Goal: Entertainment & Leisure: Consume media (video, audio)

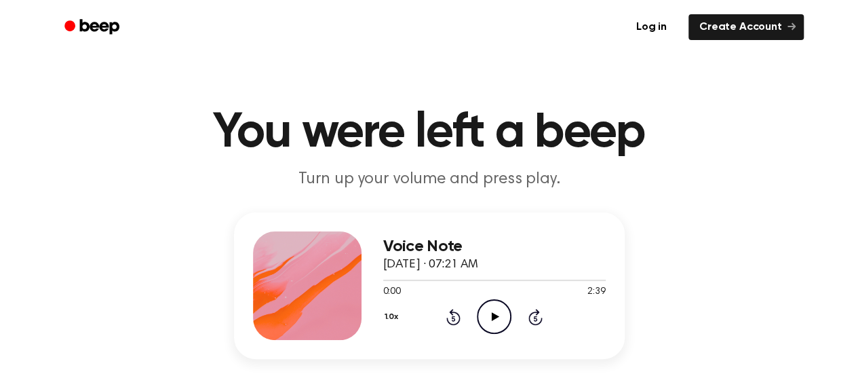
click at [483, 315] on icon "Play Audio" at bounding box center [494, 316] width 35 height 35
click at [485, 314] on icon "Pause Audio" at bounding box center [494, 316] width 35 height 35
click at [501, 319] on icon "Play Audio" at bounding box center [494, 316] width 35 height 35
click at [501, 319] on icon "Pause Audio" at bounding box center [494, 316] width 35 height 35
click at [501, 319] on icon "Play Audio" at bounding box center [494, 316] width 35 height 35
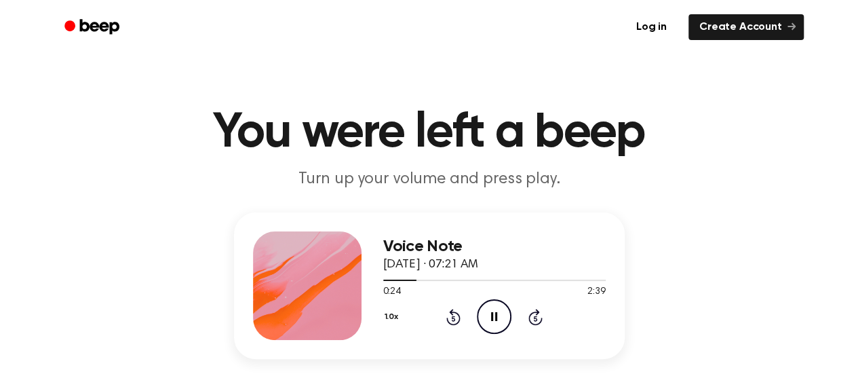
drag, startPoint x: 501, startPoint y: 319, endPoint x: 490, endPoint y: 318, distance: 11.5
click at [490, 320] on icon "Pause Audio" at bounding box center [494, 316] width 35 height 35
drag, startPoint x: 491, startPoint y: 319, endPoint x: 458, endPoint y: 294, distance: 41.6
drag, startPoint x: 458, startPoint y: 294, endPoint x: 495, endPoint y: 310, distance: 40.7
drag, startPoint x: 495, startPoint y: 310, endPoint x: 488, endPoint y: 314, distance: 7.9
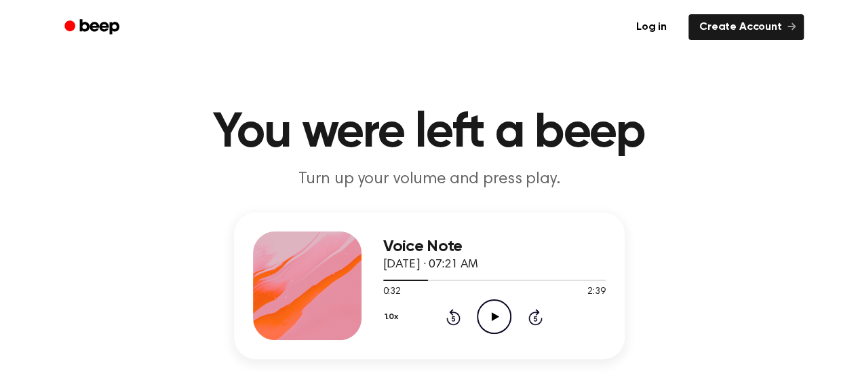
drag, startPoint x: 488, startPoint y: 314, endPoint x: 494, endPoint y: 322, distance: 9.8
drag, startPoint x: 494, startPoint y: 322, endPoint x: 252, endPoint y: 170, distance: 286.1
click at [252, 170] on p "Turn up your volume and press play." at bounding box center [429, 179] width 521 height 22
drag, startPoint x: 492, startPoint y: 315, endPoint x: 776, endPoint y: 269, distance: 287.3
click at [776, 269] on div "Voice Note [DATE] · 07:21 AM 0:32 2:39 Your browser does not support the [objec…" at bounding box center [428, 317] width 825 height 210
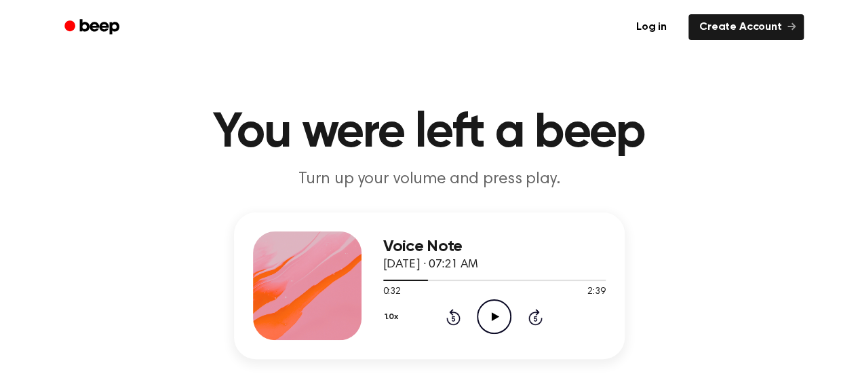
click at [494, 314] on icon at bounding box center [495, 316] width 7 height 9
click at [452, 315] on icon at bounding box center [453, 317] width 3 height 5
click at [496, 317] on icon at bounding box center [495, 316] width 7 height 9
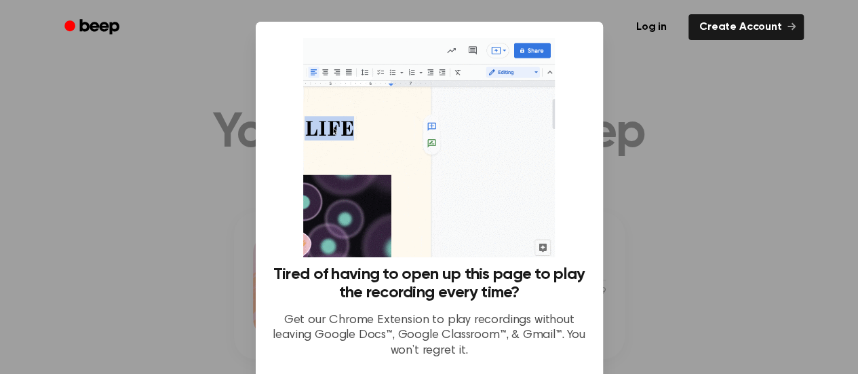
click at [713, 309] on div at bounding box center [429, 187] width 858 height 374
click at [630, 265] on div at bounding box center [429, 187] width 858 height 374
click at [600, 146] on div at bounding box center [429, 187] width 858 height 374
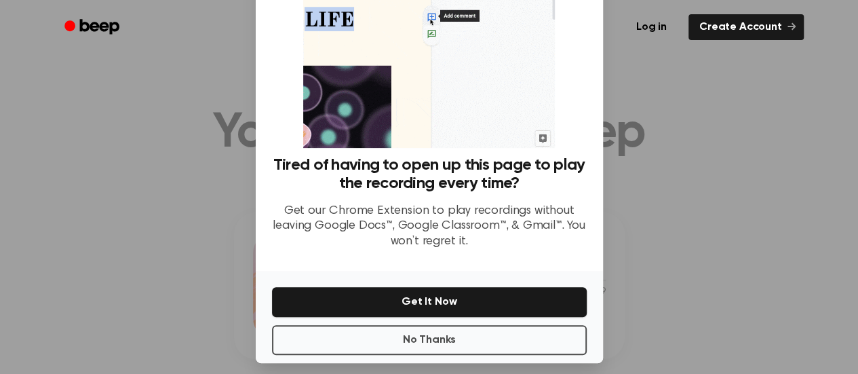
scroll to position [119, 0]
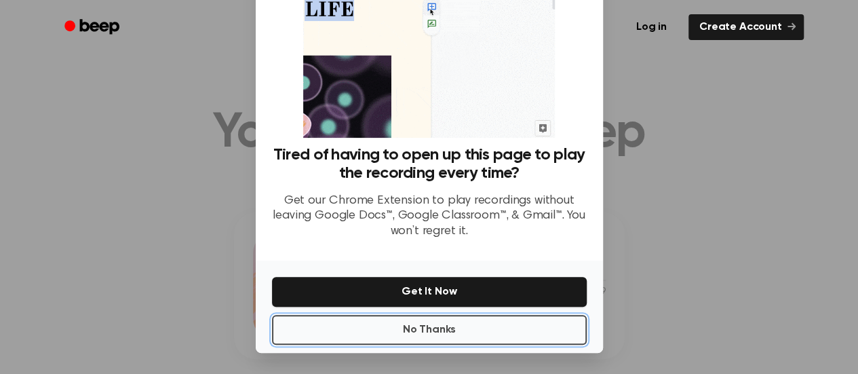
click at [461, 325] on button "No Thanks" at bounding box center [429, 330] width 315 height 30
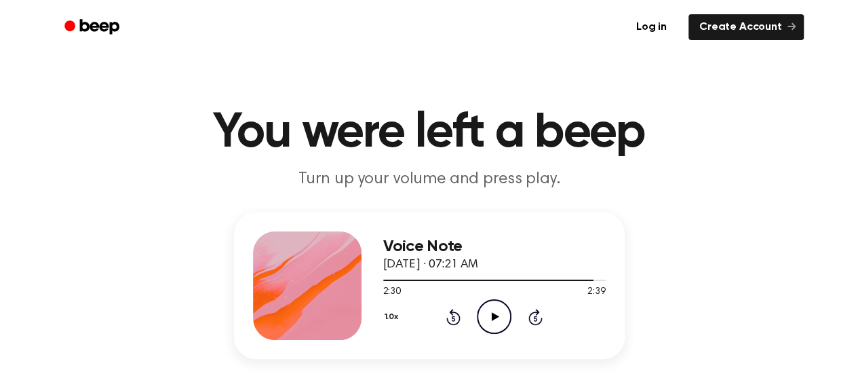
click at [454, 316] on icon "Rewind 5 seconds" at bounding box center [452, 317] width 15 height 18
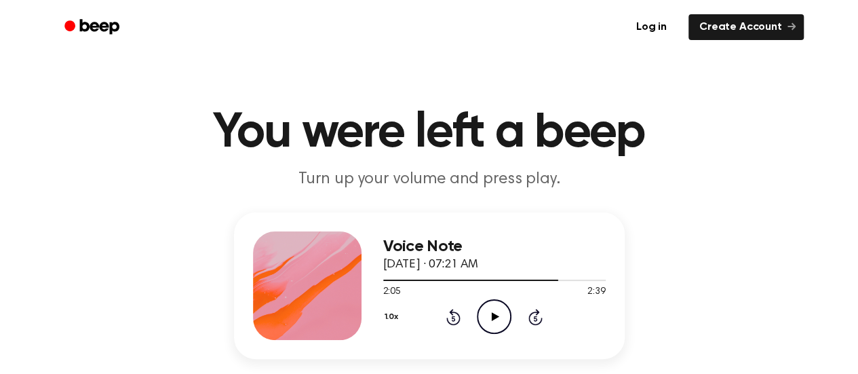
click at [454, 316] on icon "Rewind 5 seconds" at bounding box center [452, 317] width 15 height 18
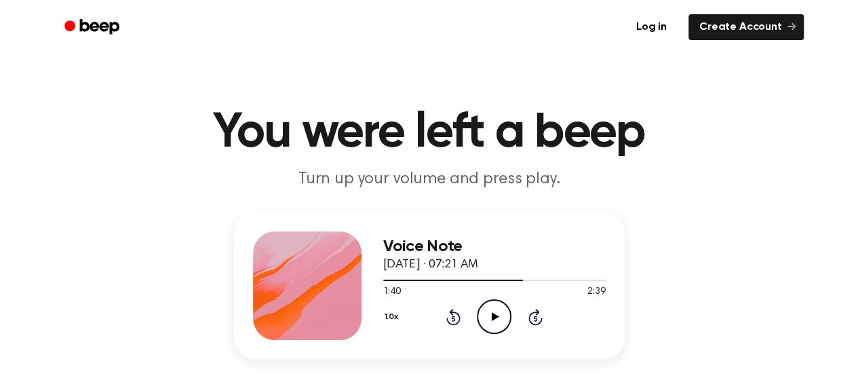
click at [454, 316] on icon "Rewind 5 seconds" at bounding box center [452, 317] width 15 height 18
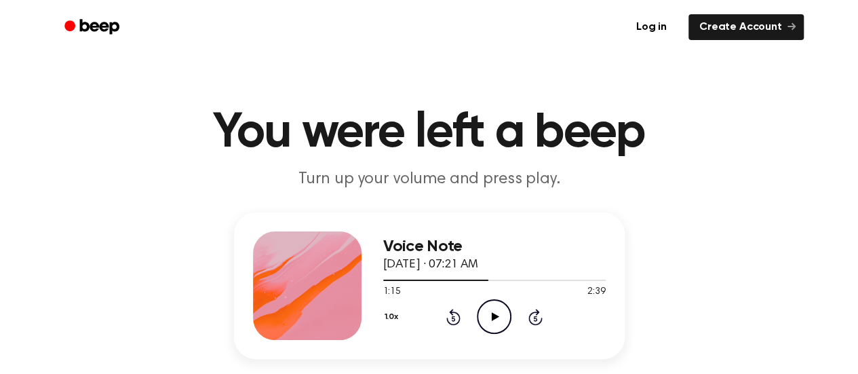
click at [454, 316] on icon "Rewind 5 seconds" at bounding box center [452, 317] width 15 height 18
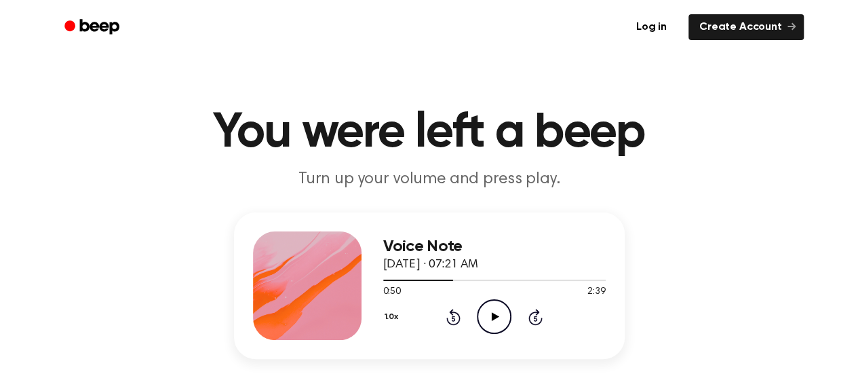
click at [454, 316] on icon "Rewind 5 seconds" at bounding box center [452, 317] width 15 height 18
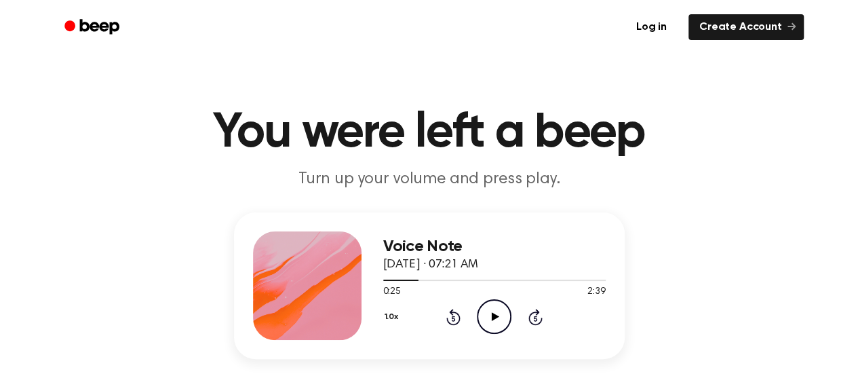
click at [454, 316] on icon "Rewind 5 seconds" at bounding box center [452, 317] width 15 height 18
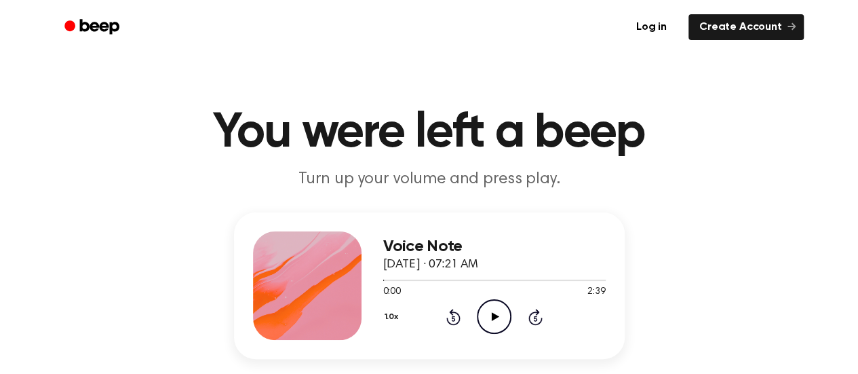
click at [454, 316] on icon "Rewind 5 seconds" at bounding box center [452, 317] width 15 height 18
click at [498, 321] on icon "Play Audio" at bounding box center [494, 316] width 35 height 35
drag, startPoint x: 534, startPoint y: 316, endPoint x: 191, endPoint y: 242, distance: 350.3
click at [191, 242] on div "Voice Note [DATE] · 07:21 AM 0:11 2:39 Your browser does not support the [objec…" at bounding box center [428, 317] width 825 height 210
click at [494, 314] on icon "Pause Audio" at bounding box center [494, 316] width 35 height 35
